Goal: Information Seeking & Learning: Understand process/instructions

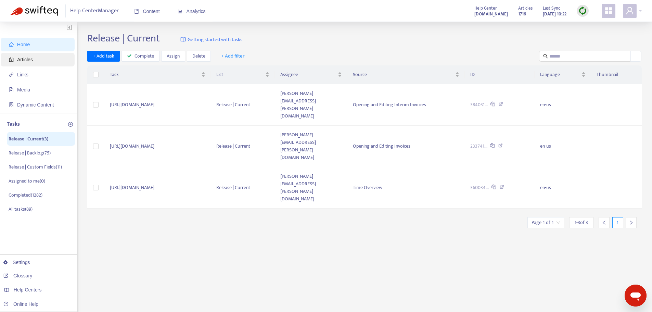
click at [28, 64] on span "Articles" at bounding box center [39, 60] width 60 height 14
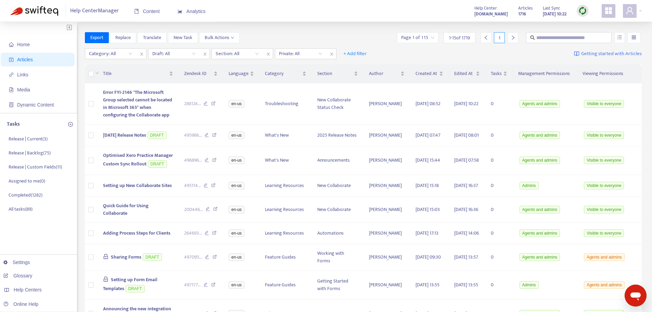
click at [355, 27] on div "Home Articles Links Media Dynamic Content Tasks Release | Current ( 3 ) Release…" at bounding box center [326, 283] width 652 height 523
click at [163, 110] on span "Error FYI-2146 "The Microsoft Group selected cannot be located in Microsoft 365…" at bounding box center [137, 103] width 69 height 30
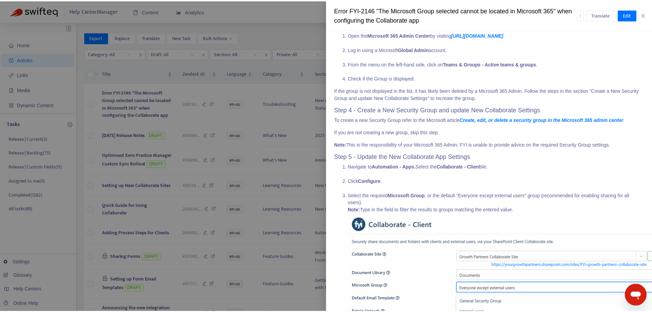
scroll to position [534, 0]
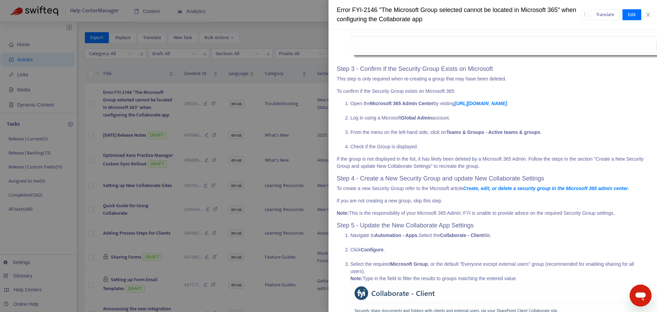
click at [257, 26] on div at bounding box center [328, 156] width 657 height 312
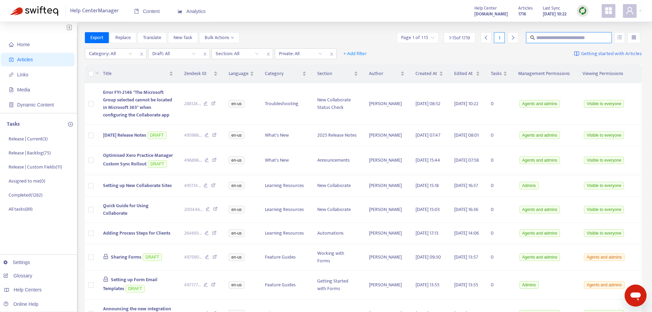
click at [552, 38] on input "text" at bounding box center [569, 38] width 66 height 8
type input "**********"
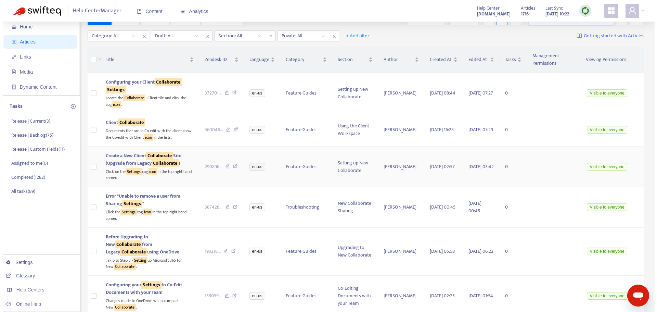
scroll to position [34, 0]
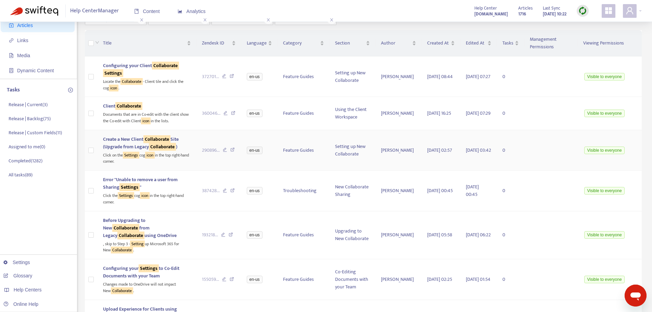
click at [172, 157] on div "Click on the Settings cog icon in the top right-hand corner." at bounding box center [147, 158] width 88 height 14
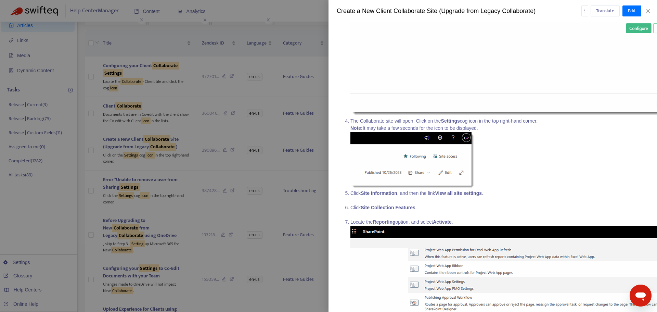
scroll to position [3660, 0]
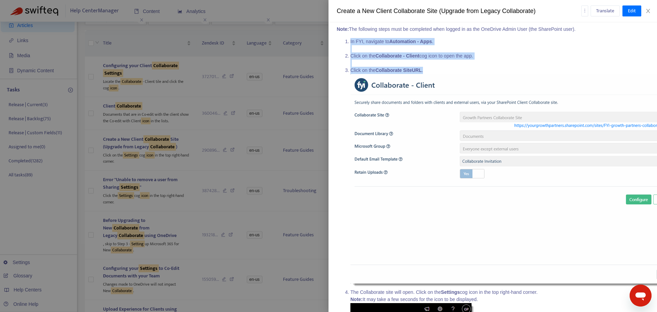
drag, startPoint x: 350, startPoint y: 63, endPoint x: 440, endPoint y: 94, distance: 94.8
click at [440, 94] on ol "In FYI, navigate to Automation - Apps . Click on the Collaborate - Client cog i…" at bounding box center [493, 295] width 312 height 515
copy ol "In FYI, navigate to Automation - Apps . Click on the Collaborate - Client cog i…"
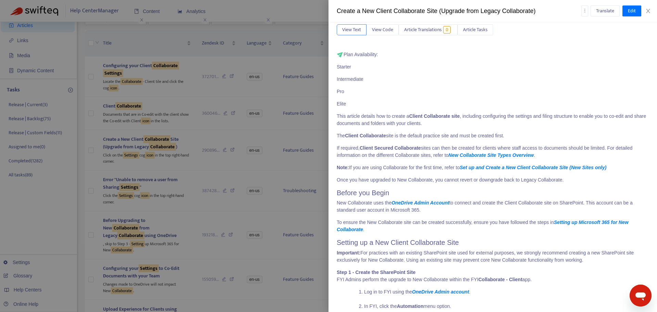
scroll to position [0, 0]
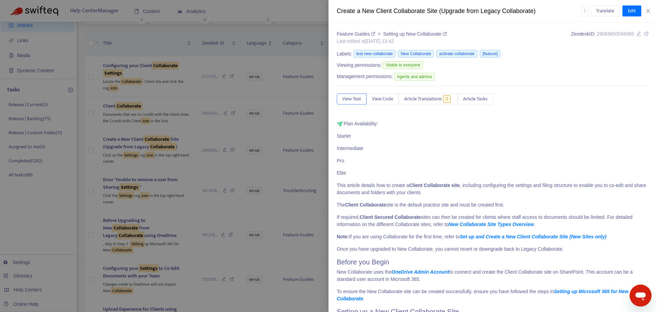
click at [644, 35] on icon at bounding box center [646, 33] width 5 height 5
